Goal: Find specific page/section: Find specific page/section

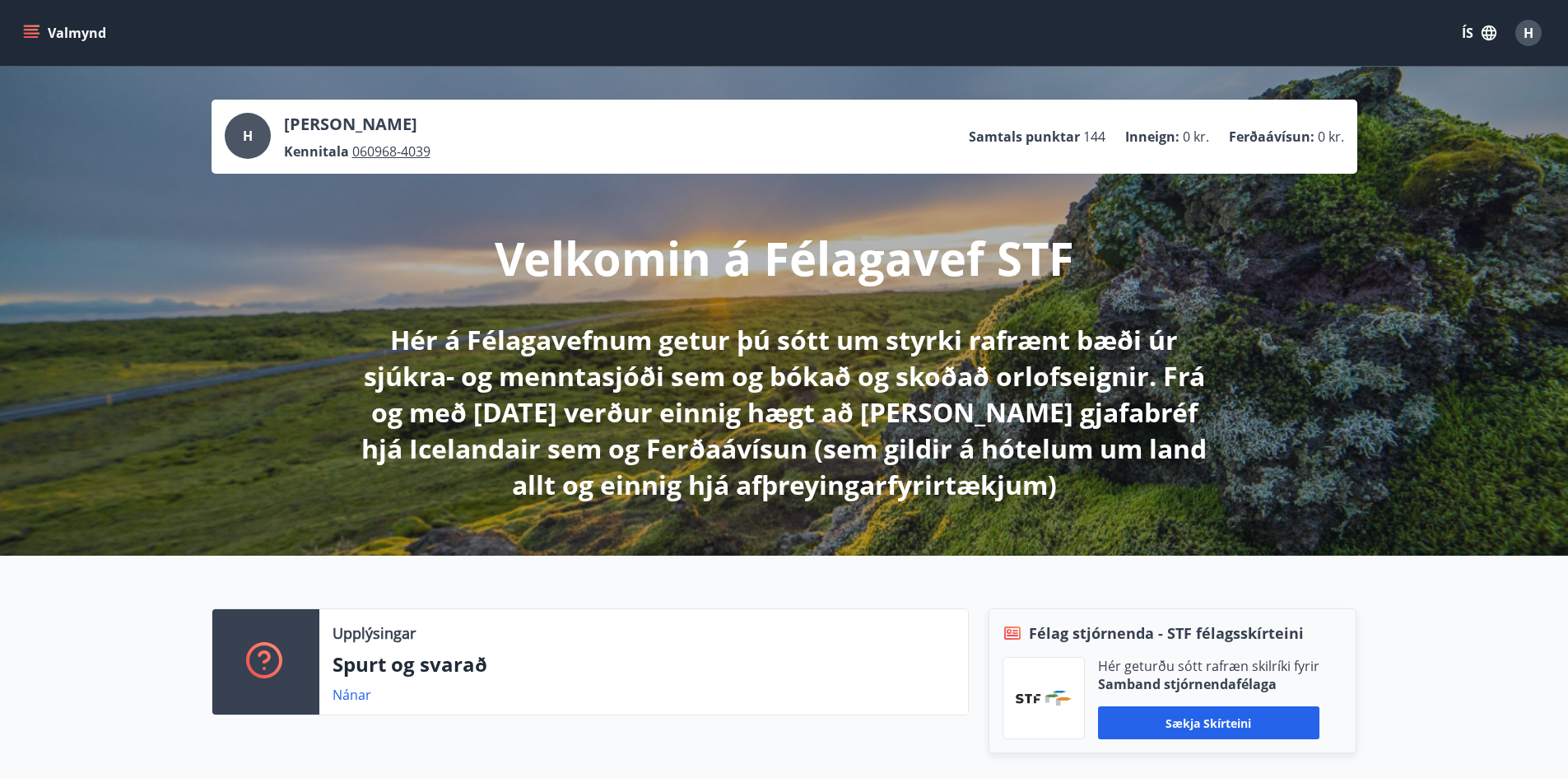
click at [67, 34] on button "Valmynd" at bounding box center [66, 33] width 93 height 29
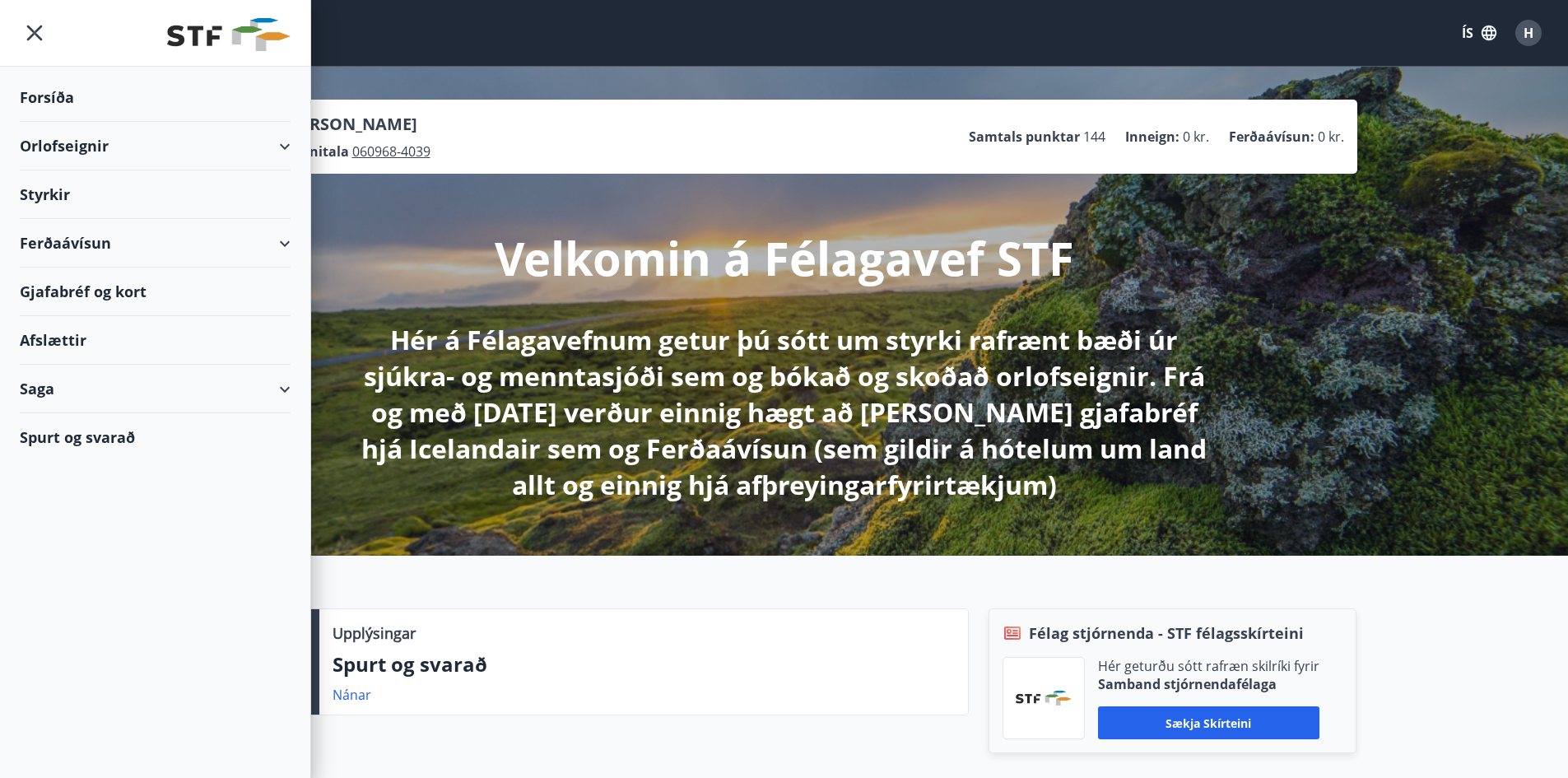
click at [69, 145] on div "Orlofseignir" at bounding box center [155, 146] width 271 height 49
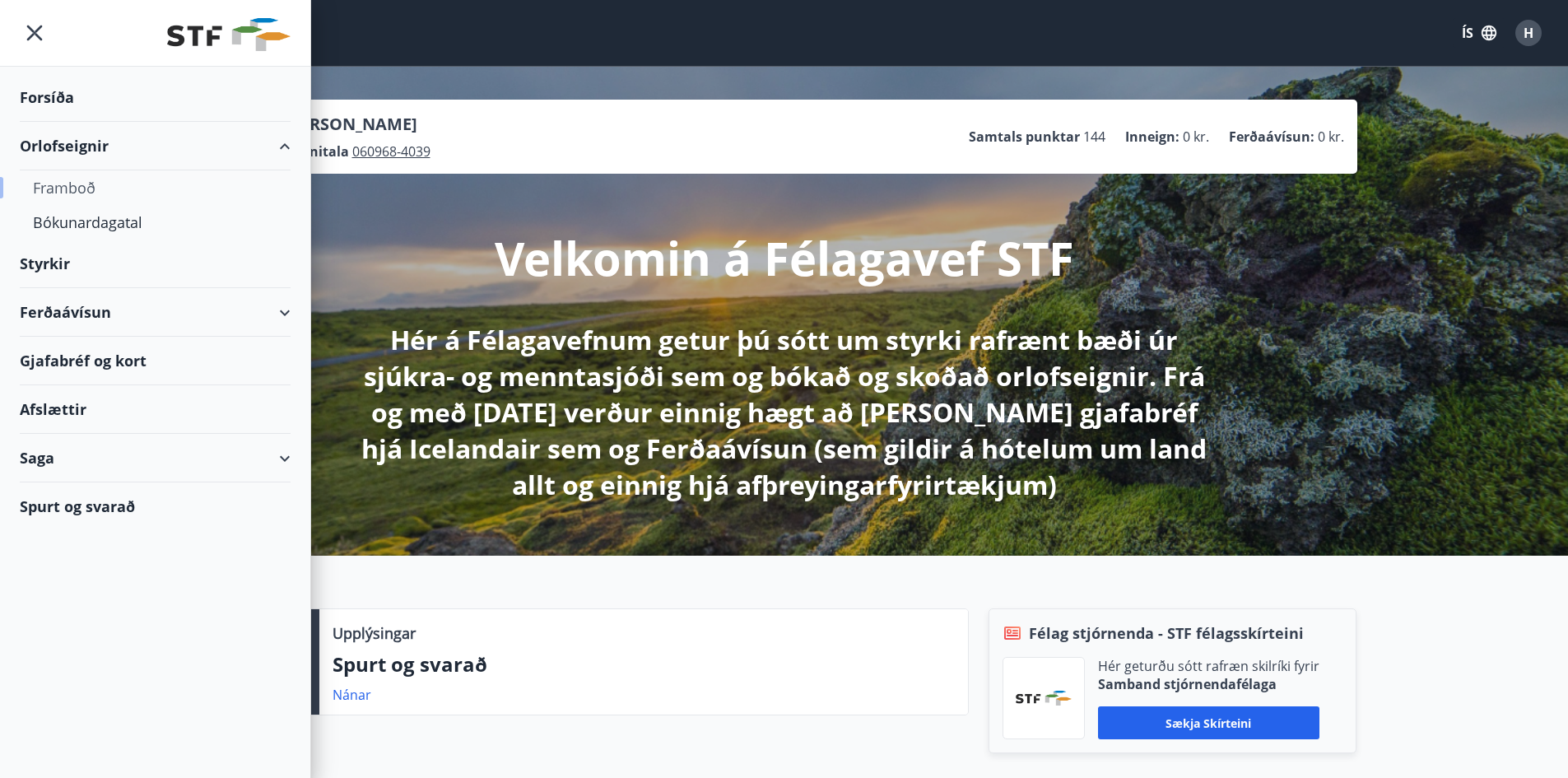
click at [67, 188] on div "Framboð" at bounding box center [155, 188] width 244 height 35
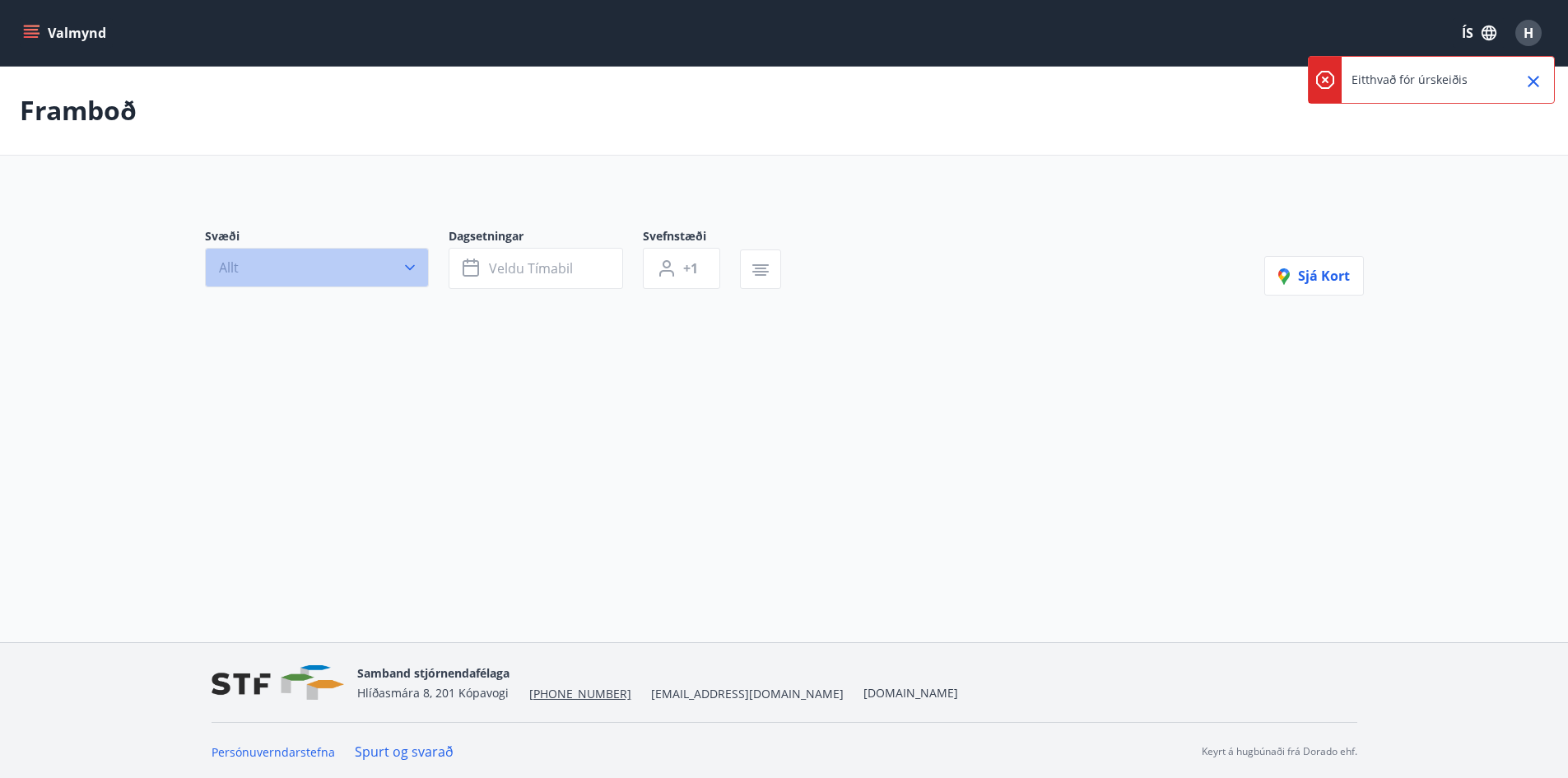
click at [409, 269] on icon "button" at bounding box center [410, 268] width 10 height 6
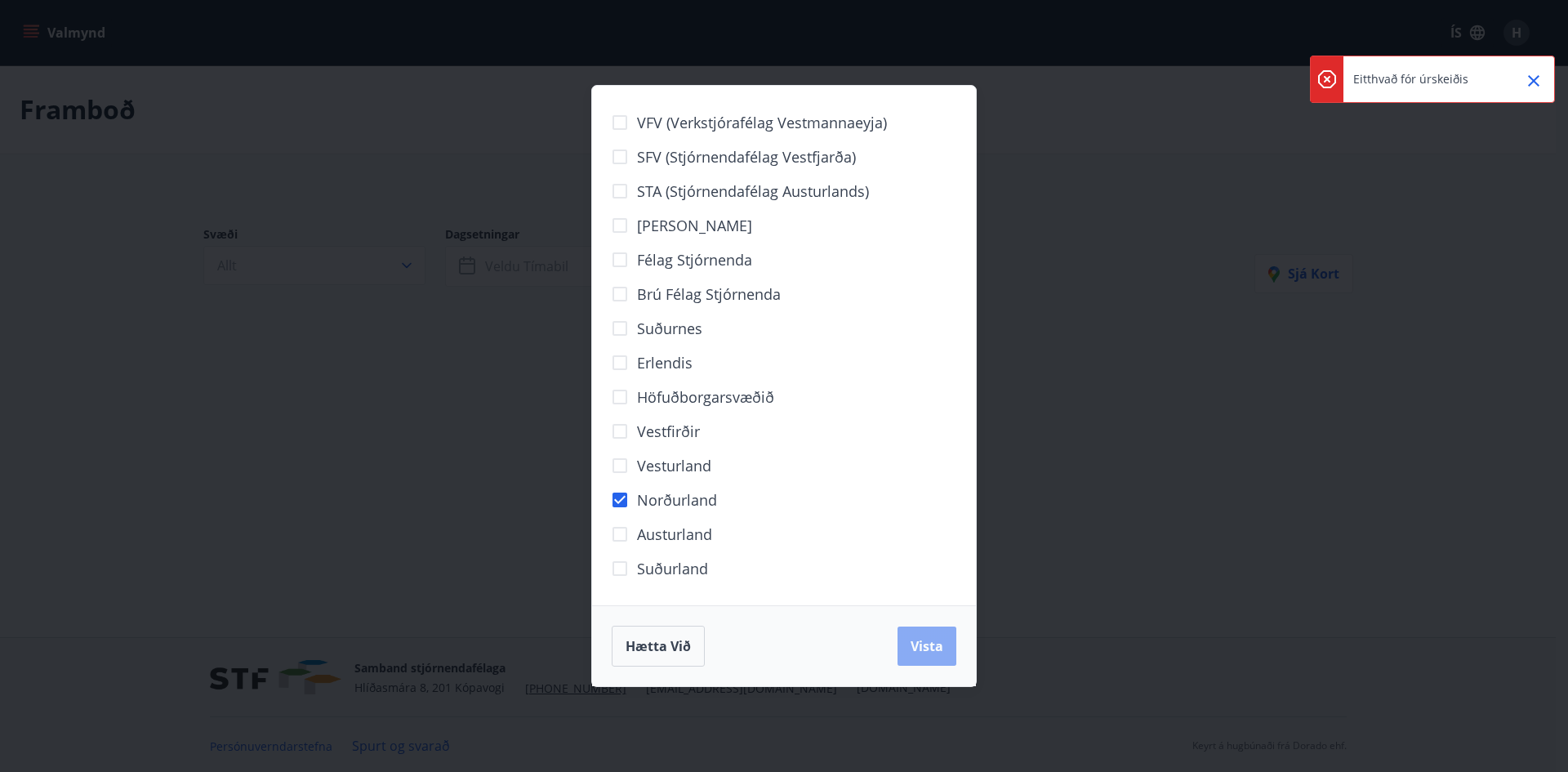
click at [921, 633] on button "Vista" at bounding box center [927, 645] width 59 height 39
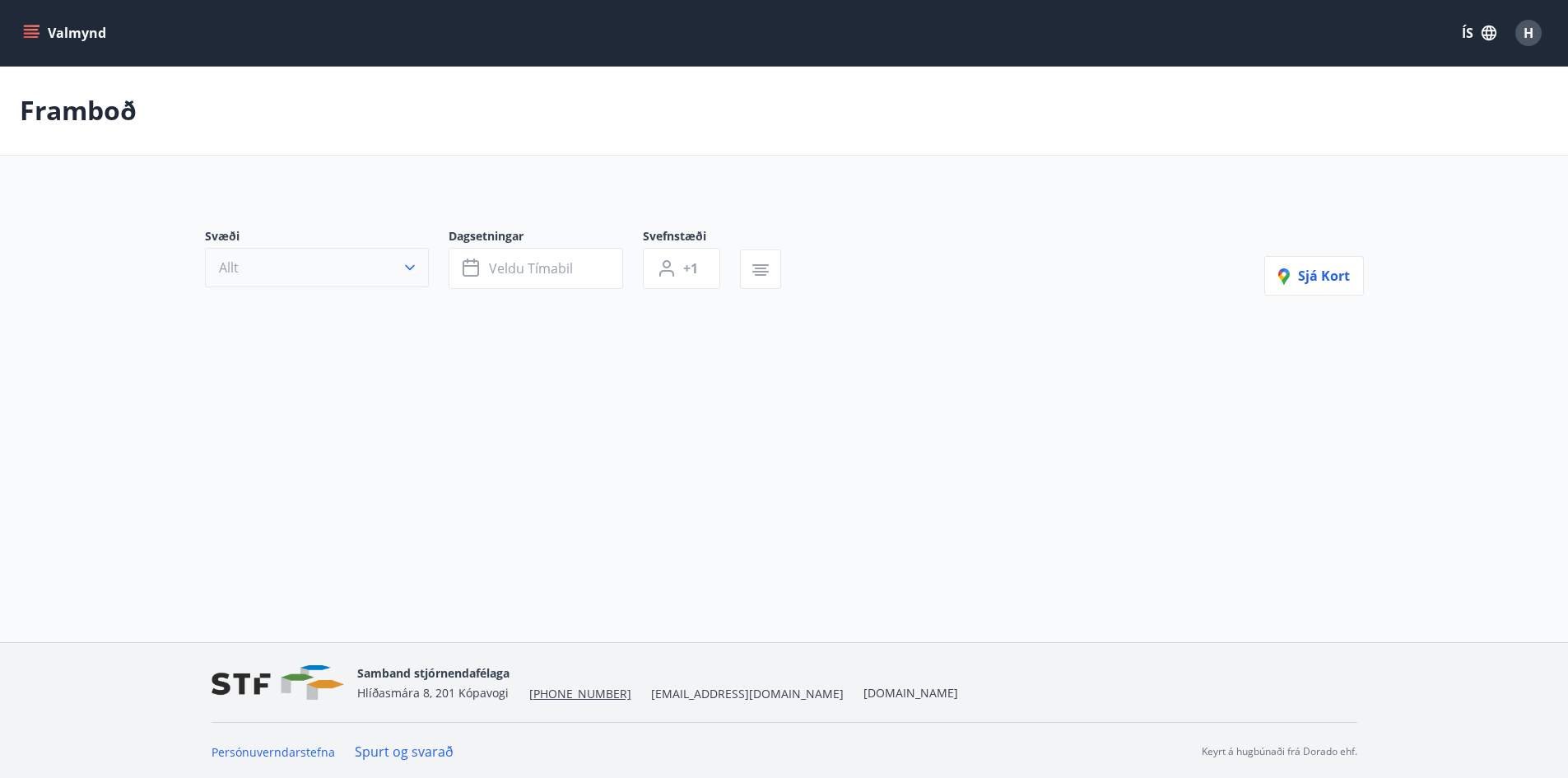
click at [410, 274] on icon "button" at bounding box center [410, 267] width 17 height 17
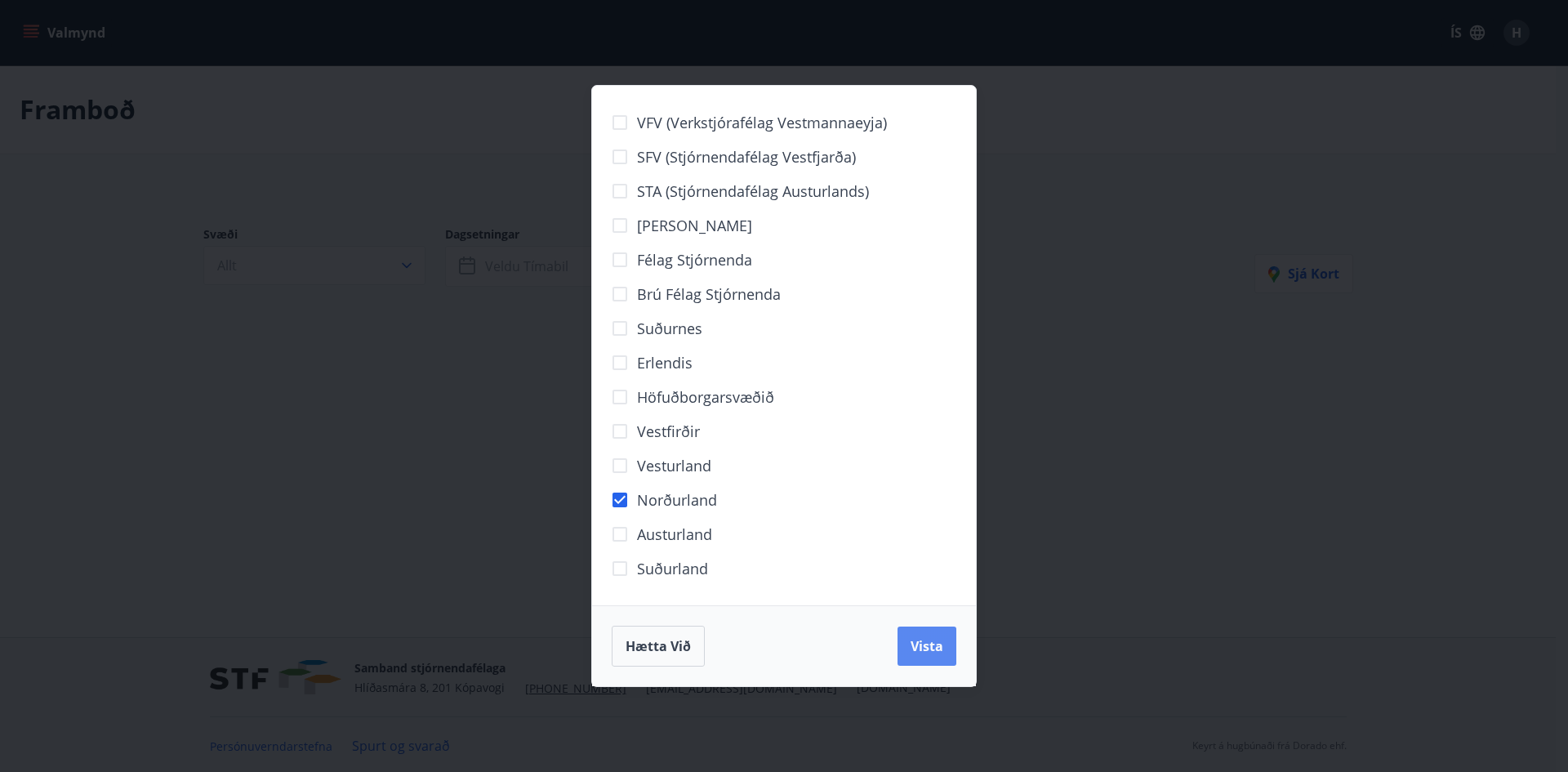
click at [944, 650] on button "Vista" at bounding box center [927, 645] width 59 height 39
